Goal: Task Accomplishment & Management: Manage account settings

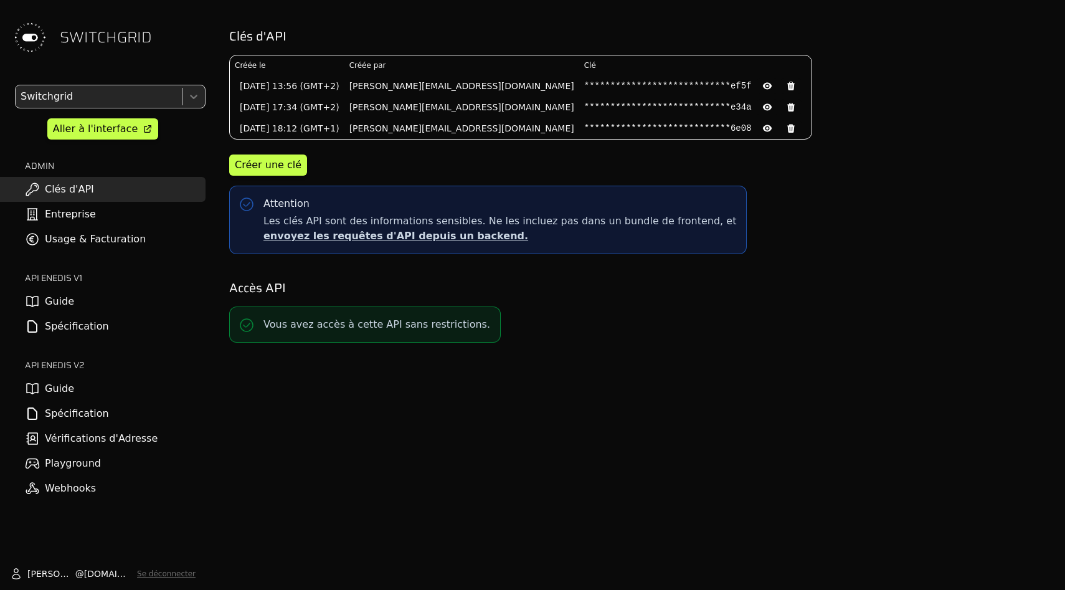
click at [119, 232] on link "Usage & Facturation" at bounding box center [103, 239] width 206 height 25
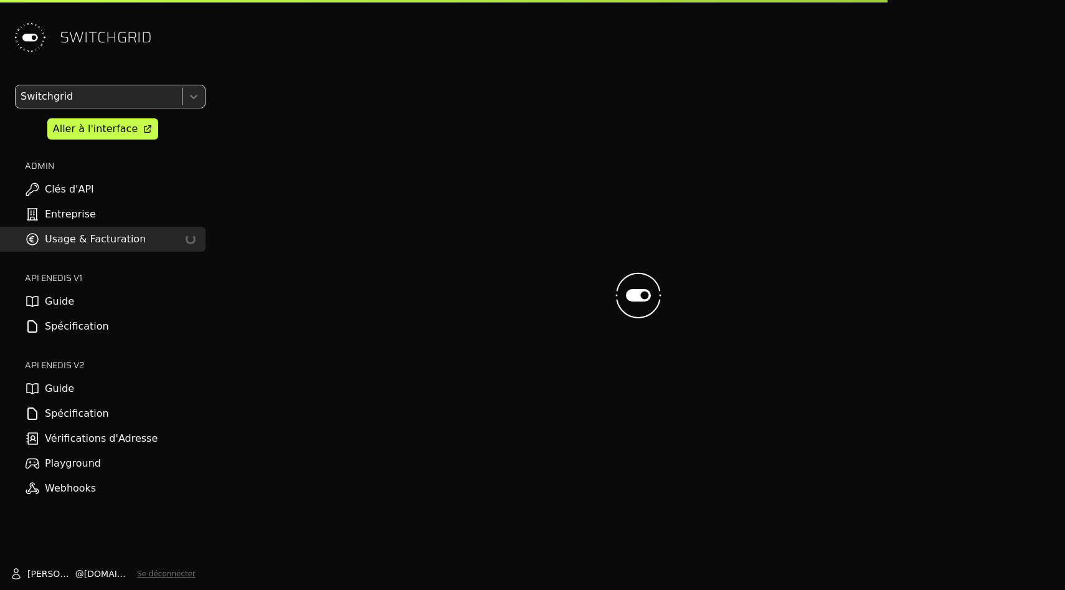
click at [119, 187] on link "Clés d'API" at bounding box center [103, 189] width 206 height 25
